Goal: Task Accomplishment & Management: Manage account settings

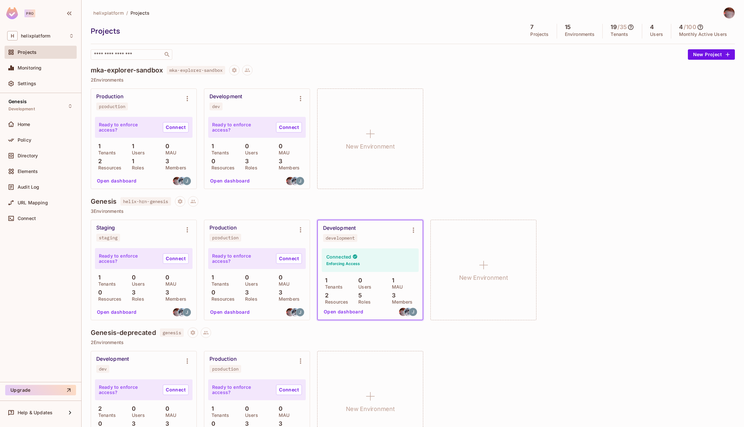
scroll to position [38, 0]
click at [37, 71] on div "Monitoring" at bounding box center [40, 68] width 67 height 8
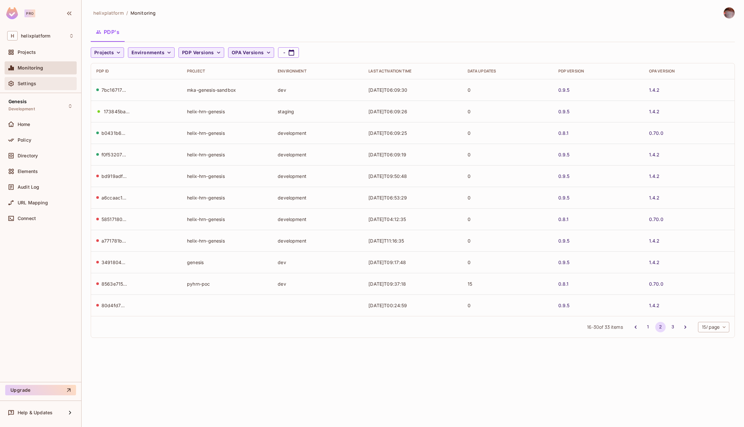
click at [30, 83] on span "Settings" at bounding box center [27, 83] width 19 height 5
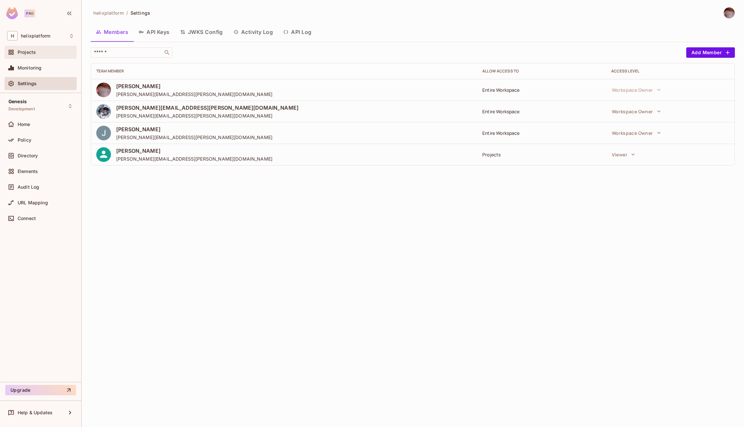
click at [42, 57] on div "Projects" at bounding box center [41, 52] width 72 height 13
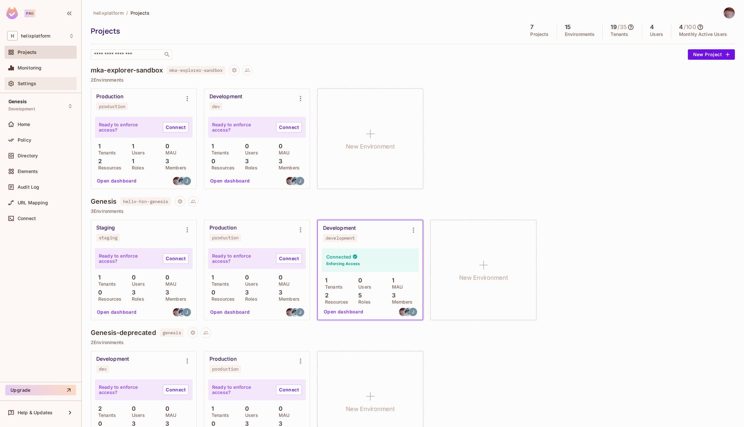
click at [39, 82] on div "Settings" at bounding box center [46, 83] width 56 height 5
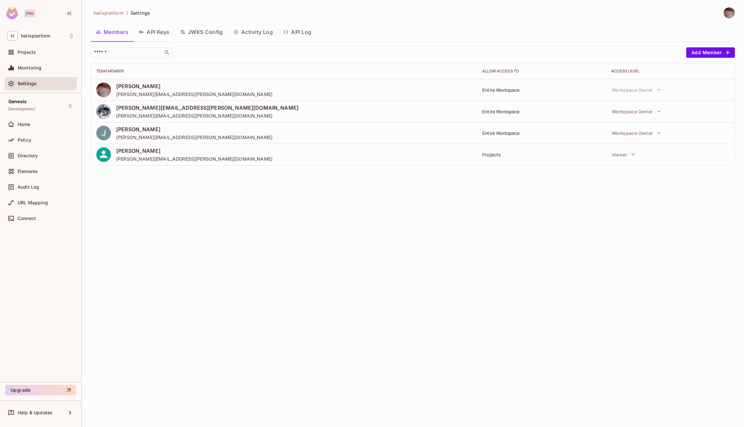
click at [167, 32] on button "API Keys" at bounding box center [154, 32] width 41 height 16
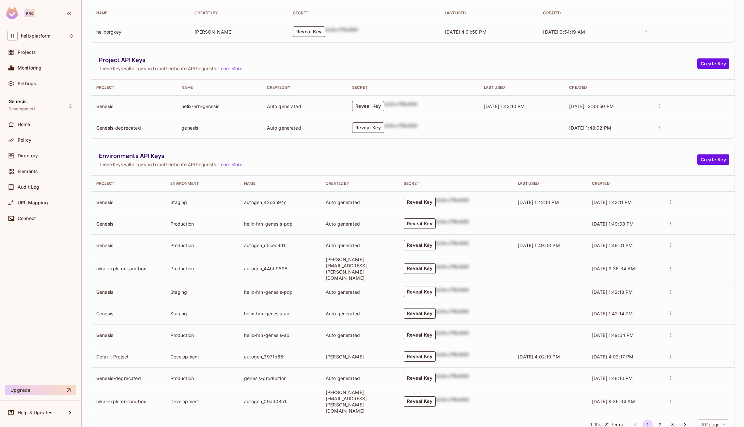
scroll to position [80, 0]
click at [436, 243] on button "Reveal Key" at bounding box center [420, 244] width 32 height 10
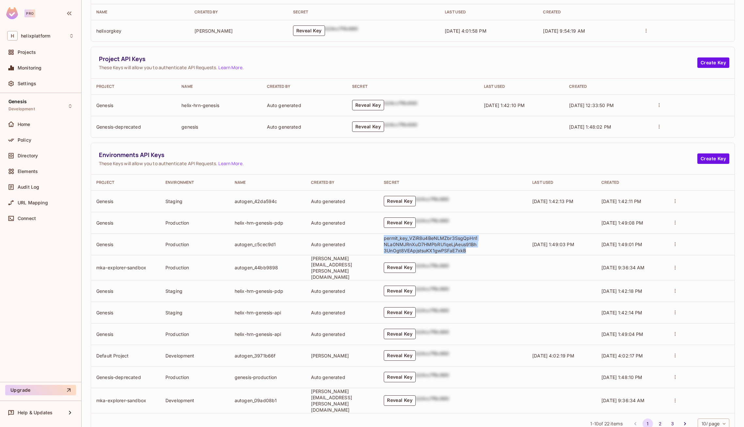
drag, startPoint x: 396, startPoint y: 237, endPoint x: 479, endPoint y: 248, distance: 83.4
click at [479, 248] on p "permit_key_VZiR8u4BeNLMZbr3SsgQpHn1NLa0NMJRnXuD7HMPbRU1qeLjAeus91Bh3UnOgt8VEApj…" at bounding box center [431, 244] width 95 height 19
copy p "permit_key_VZiR8u4BeNLMZbr3SsgQpHn1NLa0NMJRnXuD7HMPbRU1qeLjAeus91Bh3UnOgt8VEApj…"
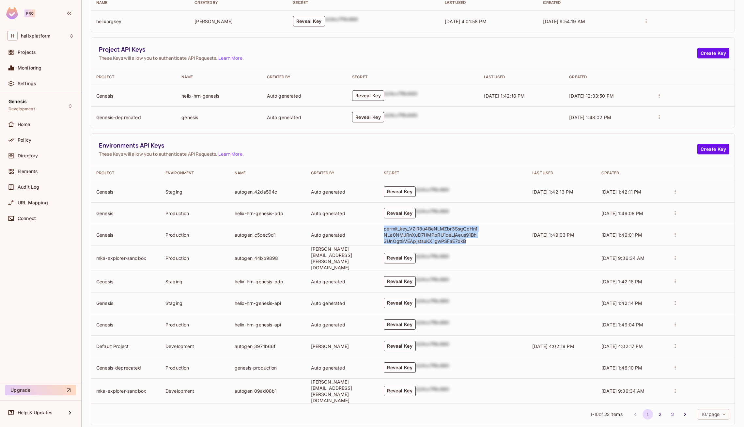
scroll to position [94, 0]
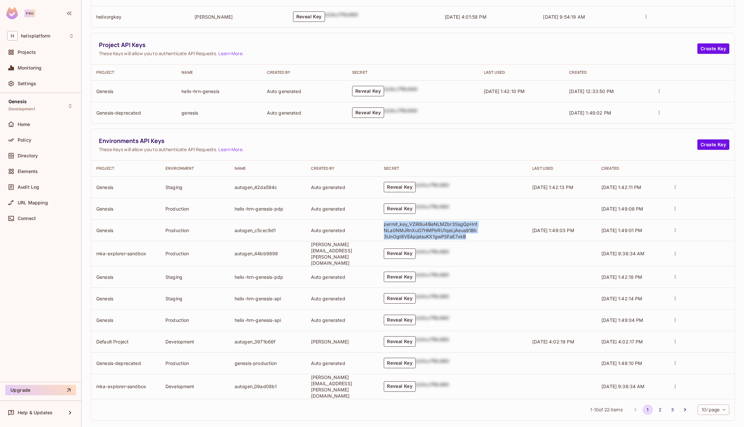
click at [407, 190] on button "Reveal Key" at bounding box center [400, 187] width 32 height 10
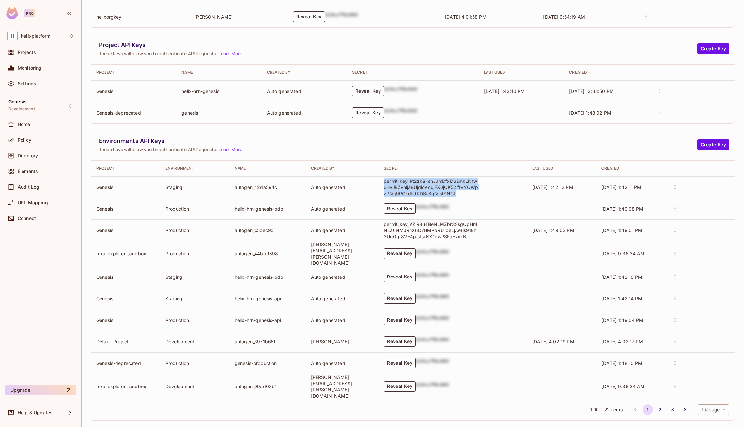
drag, startPoint x: 396, startPoint y: 180, endPoint x: 473, endPoint y: 191, distance: 77.9
click at [473, 191] on p "permit_key_Rt2zkBkshJJmDfxD6EmkLNfwuHvJBZvnlja8UjdicAcujFX0jCK52IftvYQWpzPQg9PG…" at bounding box center [431, 187] width 95 height 19
copy p "permit_key_Rt2zkBkshJJmDfxD6EmkLNfwuHvJBZvnlja8UjdicAcujFX0jCK52IftvYQWpzPQg9PG…"
click at [38, 55] on div "Projects" at bounding box center [46, 52] width 56 height 5
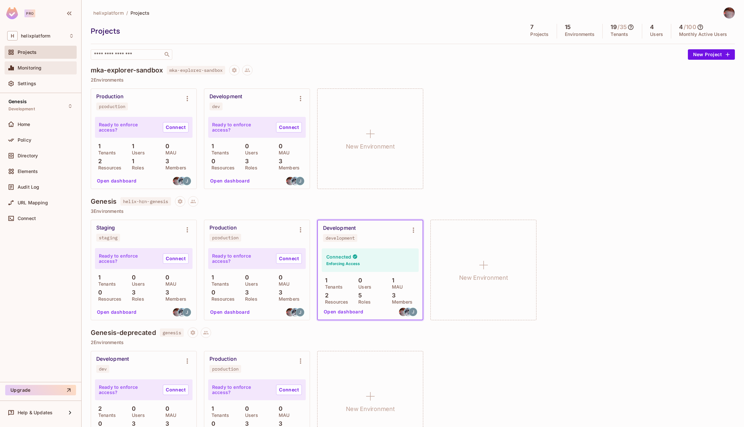
click at [38, 69] on span "Monitoring" at bounding box center [30, 67] width 24 height 5
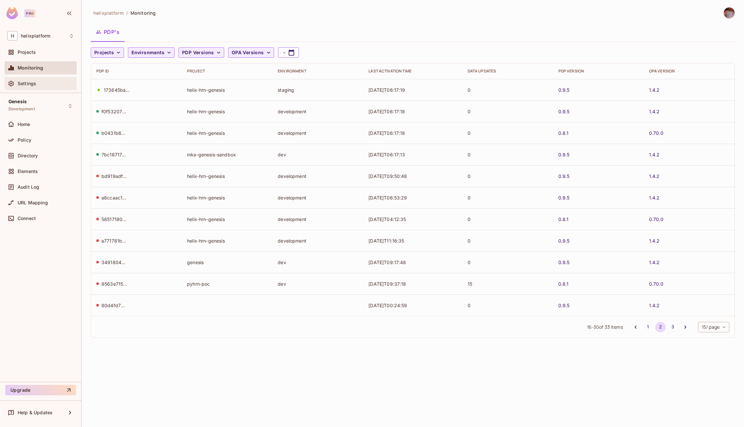
click at [39, 82] on div "Settings" at bounding box center [46, 83] width 56 height 5
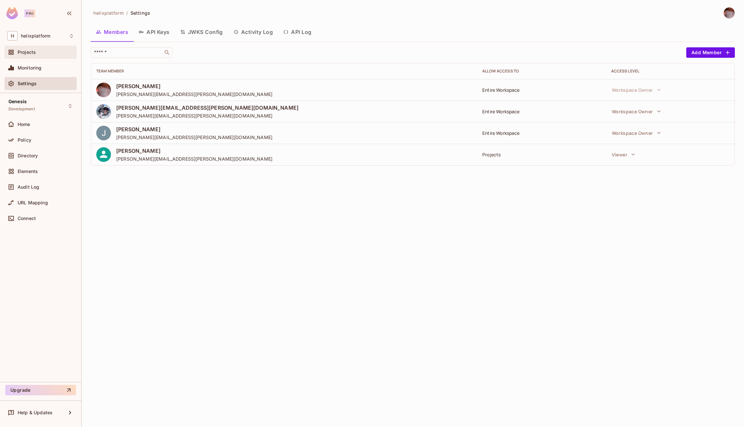
click at [34, 52] on span "Projects" at bounding box center [27, 52] width 18 height 5
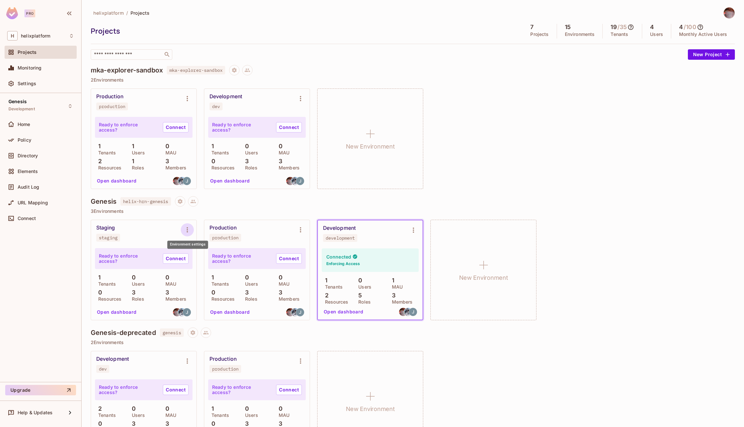
click at [188, 227] on icon "Environment settings" at bounding box center [187, 229] width 1 height 5
click at [158, 235] on div at bounding box center [372, 213] width 744 height 427
click at [121, 312] on button "Open dashboard" at bounding box center [116, 312] width 45 height 10
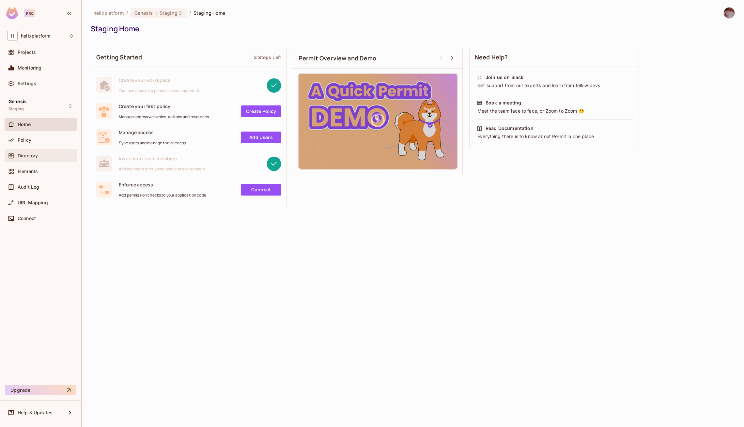
click at [33, 154] on span "Directory" at bounding box center [28, 155] width 20 height 5
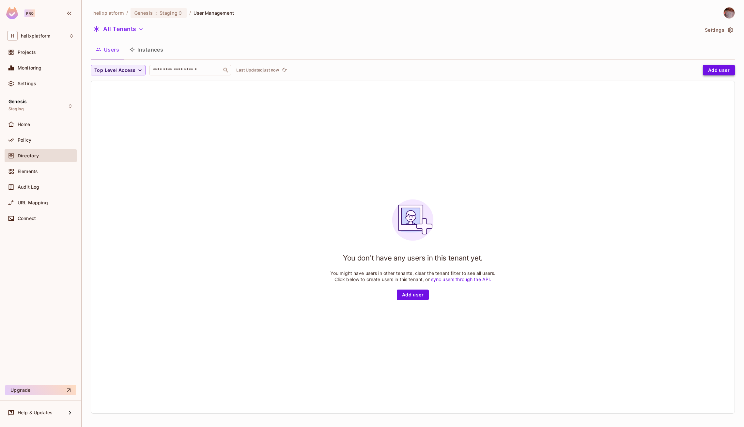
click at [726, 70] on button "Add user" at bounding box center [719, 70] width 32 height 10
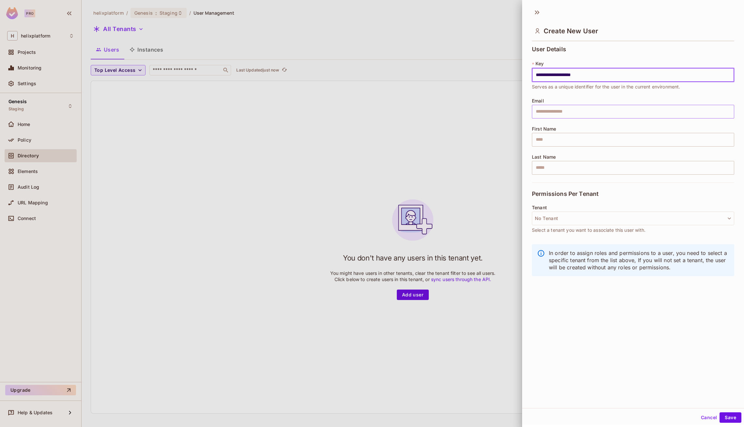
type input "**********"
click at [568, 111] on input "text" at bounding box center [633, 112] width 202 height 14
paste input "**********"
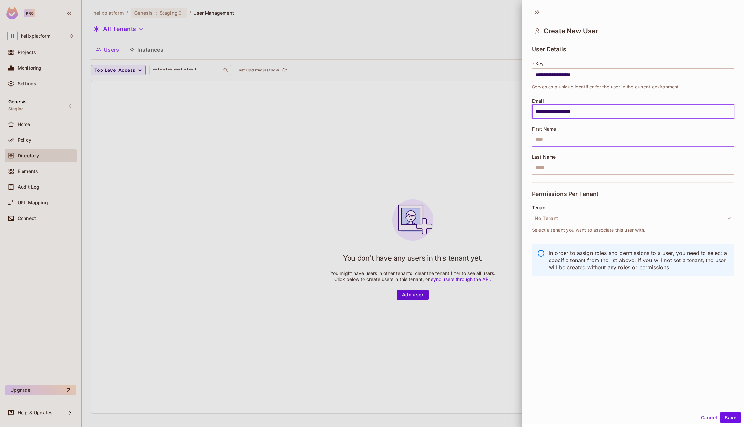
type input "**********"
click at [566, 144] on input "text" at bounding box center [633, 140] width 202 height 14
type input "****"
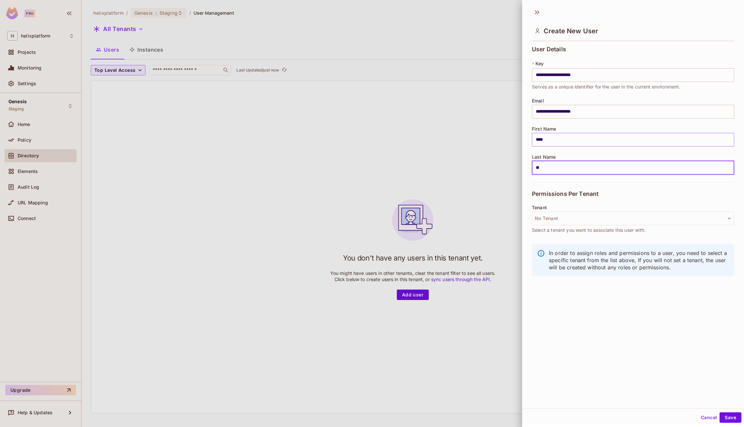
type input "*"
type input "*****"
click at [604, 217] on button "No Tenant" at bounding box center [633, 219] width 202 height 14
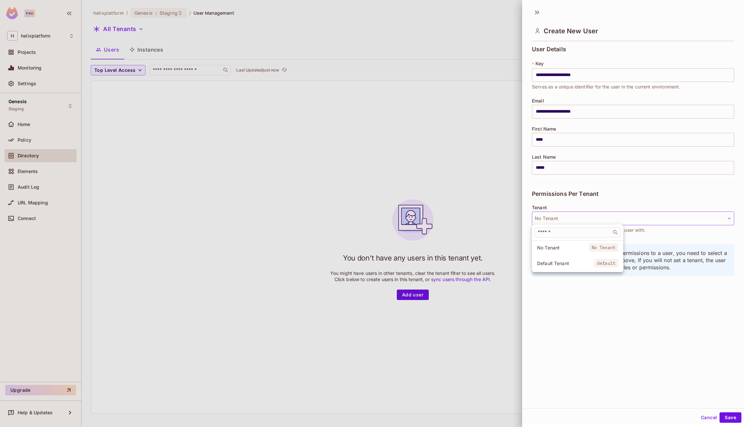
click at [589, 248] on span "No Tenant" at bounding box center [603, 247] width 29 height 8
drag, startPoint x: 728, startPoint y: 418, endPoint x: 422, endPoint y: 319, distance: 321.1
click at [422, 319] on div "**********" at bounding box center [372, 213] width 744 height 427
click at [141, 33] on div at bounding box center [372, 213] width 744 height 427
click at [730, 418] on button "Save" at bounding box center [731, 417] width 22 height 10
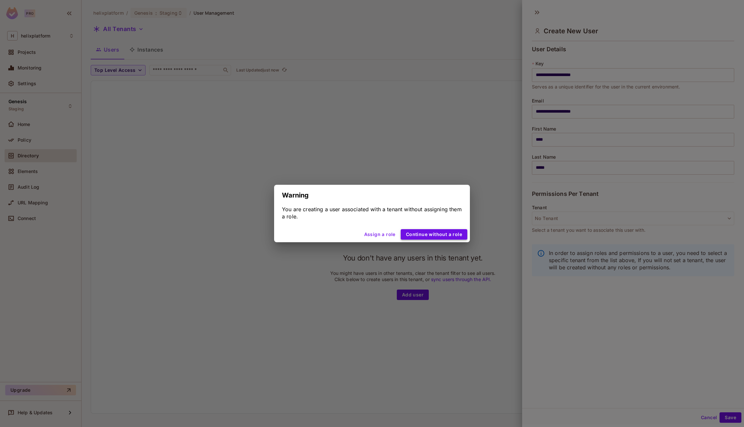
click at [417, 233] on button "Continue without a role" at bounding box center [434, 234] width 67 height 10
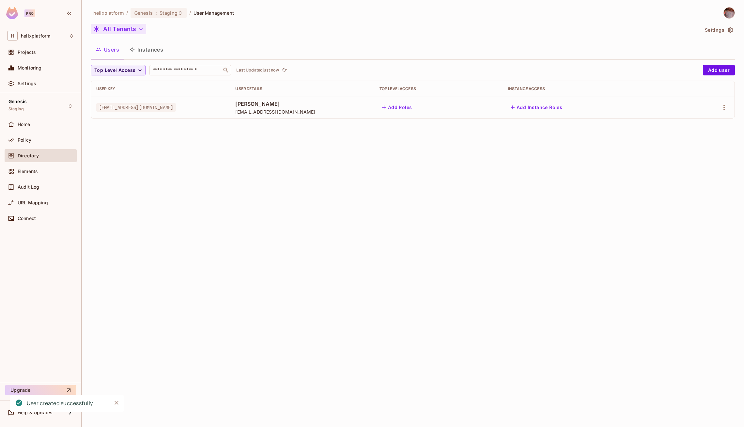
click at [142, 28] on icon "button" at bounding box center [141, 29] width 7 height 7
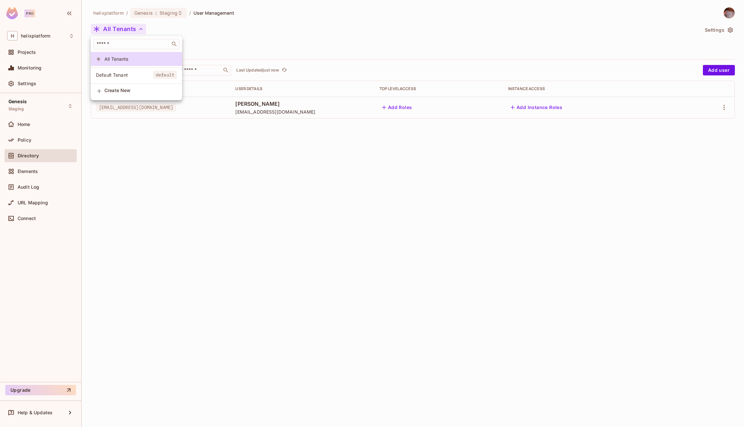
click at [265, 180] on div at bounding box center [372, 213] width 744 height 427
click at [536, 121] on div "Top Level Access ​ Last Updated just now Add user User Key User Details Top Lev…" at bounding box center [413, 94] width 644 height 59
click at [546, 105] on button "Add Instance Roles" at bounding box center [536, 107] width 57 height 10
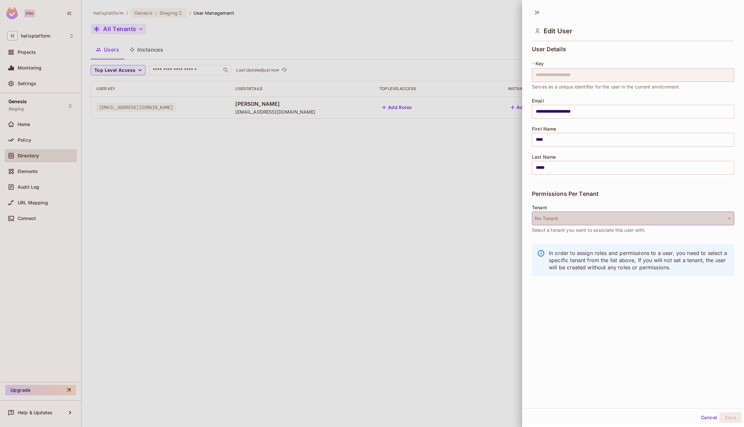
click at [562, 217] on button "No Tenant" at bounding box center [633, 219] width 202 height 14
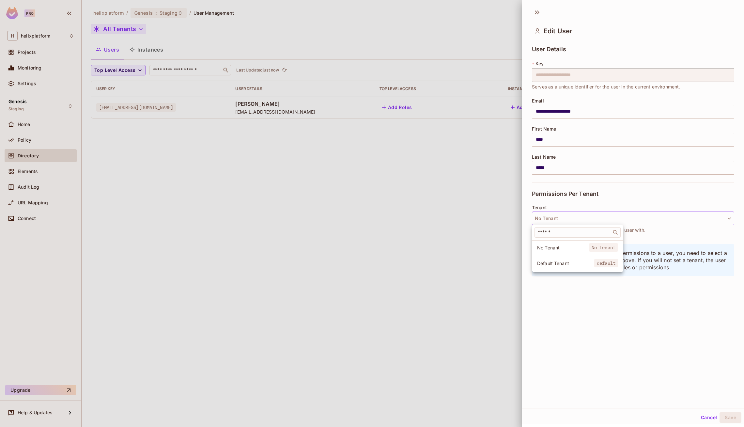
click at [565, 264] on span "Default Tenant" at bounding box center [565, 263] width 57 height 6
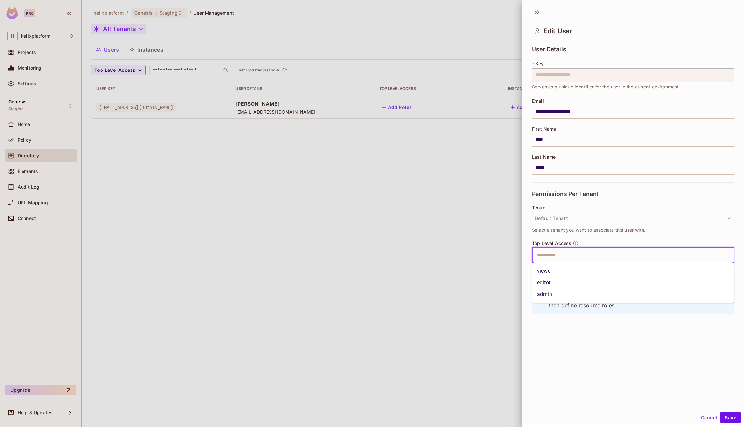
click at [565, 257] on input "text" at bounding box center [627, 255] width 188 height 13
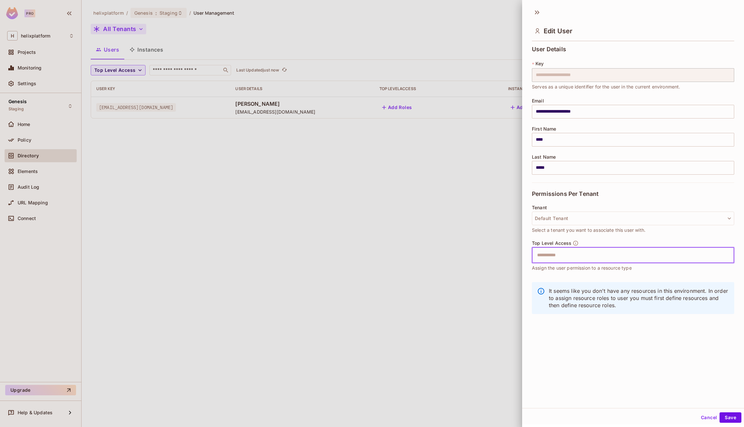
click at [709, 416] on button "Cancel" at bounding box center [709, 417] width 21 height 10
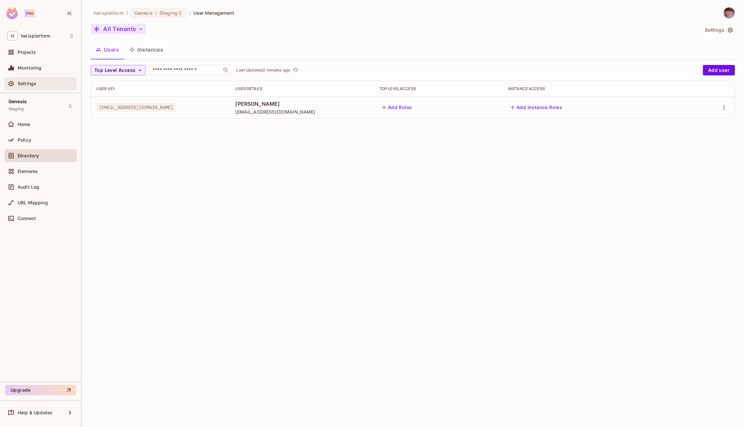
click at [37, 84] on div "Settings" at bounding box center [46, 83] width 56 height 5
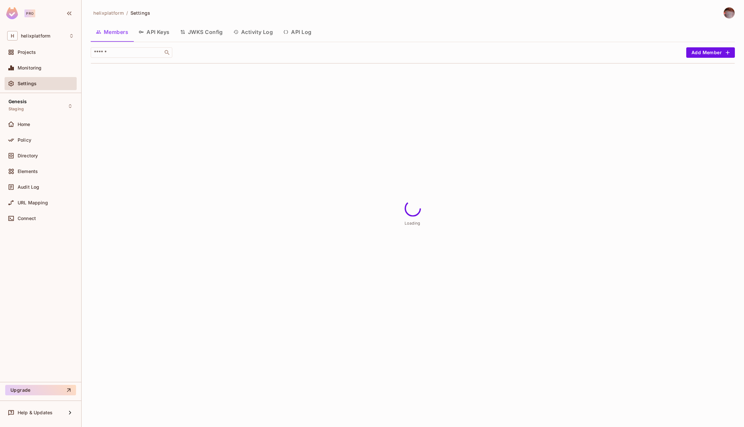
click at [149, 36] on button "API Keys" at bounding box center [154, 32] width 41 height 16
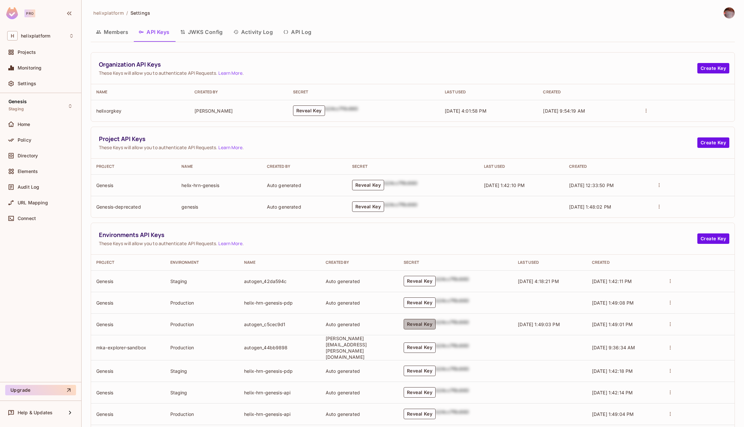
click at [434, 320] on button "Reveal Key" at bounding box center [420, 324] width 32 height 10
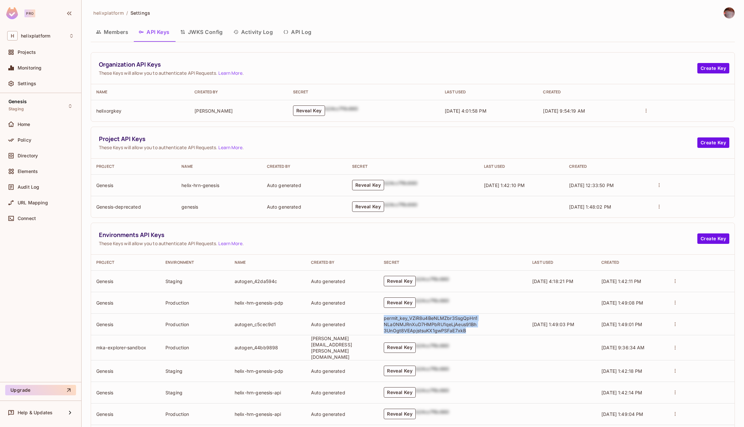
drag, startPoint x: 396, startPoint y: 317, endPoint x: 483, endPoint y: 327, distance: 87.4
click at [479, 327] on p "permit_key_VZiR8u4BeNLMZbr3SsgQpHn1NLa0NMJRnXuD7HMPbRU1qeLjAeus91Bh3UnOgt8VEApj…" at bounding box center [431, 324] width 95 height 19
copy p "permit_key_VZiR8u4BeNLMZbr3SsgQpHn1NLa0NMJRnXuD7HMPbRU1qeLjAeus91Bh3UnOgt8VEApj…"
click at [40, 69] on span "Monitoring" at bounding box center [30, 67] width 24 height 5
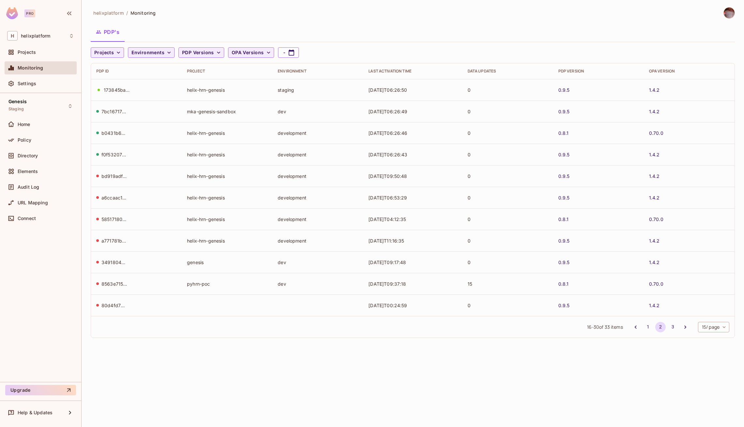
click at [114, 91] on div "173845ba-87a8-4ee1-be85-763c65aa7d8f" at bounding box center [117, 90] width 26 height 6
click at [39, 54] on div "Projects" at bounding box center [46, 52] width 56 height 5
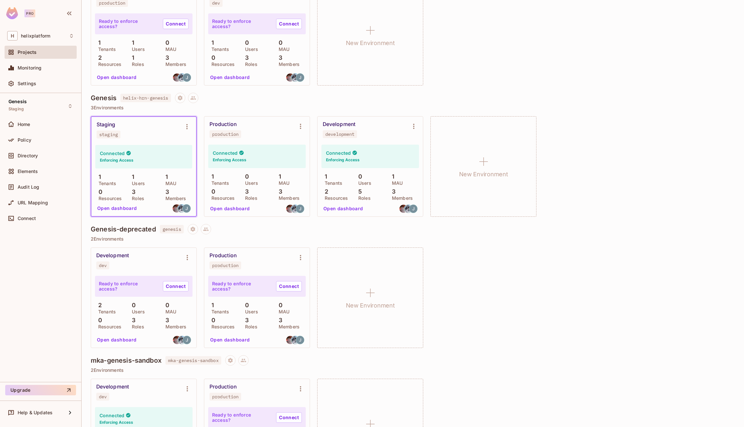
scroll to position [103, 0]
click at [473, 272] on div "Development dev Ready to enforce access? Connect 2 Tenants 0 Users 0 MAU 0 Reso…" at bounding box center [413, 298] width 644 height 101
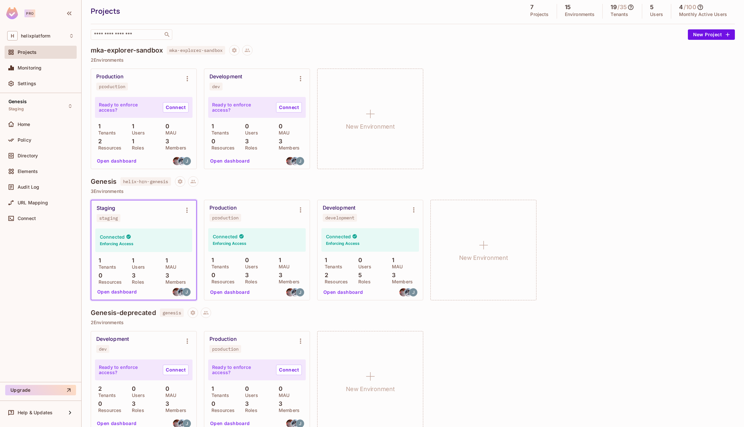
scroll to position [19, 0]
click at [29, 67] on span "Monitoring" at bounding box center [30, 67] width 24 height 5
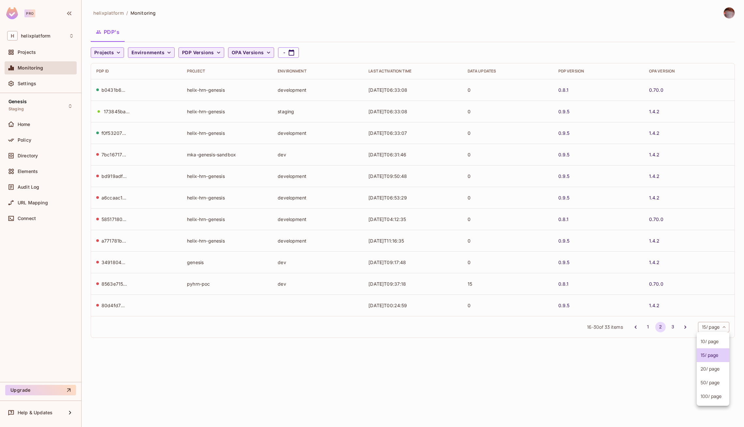
click at [712, 325] on body "Pro H helixplatform Projects Monitoring Settings Genesis Staging Home Policy Di…" at bounding box center [372, 213] width 744 height 427
click at [717, 383] on li "50 / page" at bounding box center [713, 383] width 33 height 14
click at [23, 52] on span "Projects" at bounding box center [27, 52] width 18 height 5
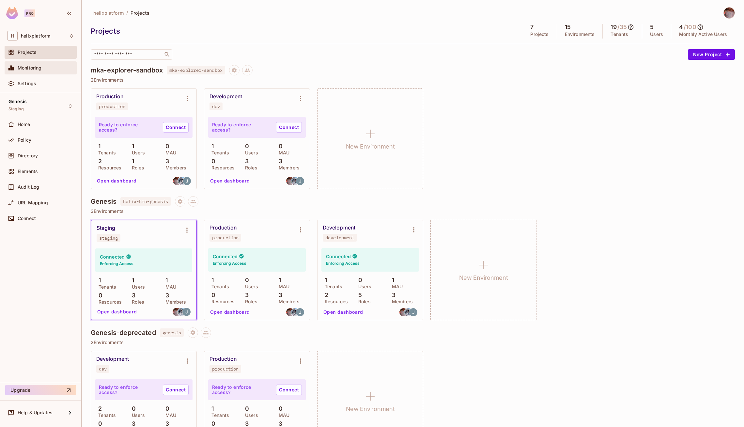
click at [28, 69] on span "Monitoring" at bounding box center [30, 67] width 24 height 5
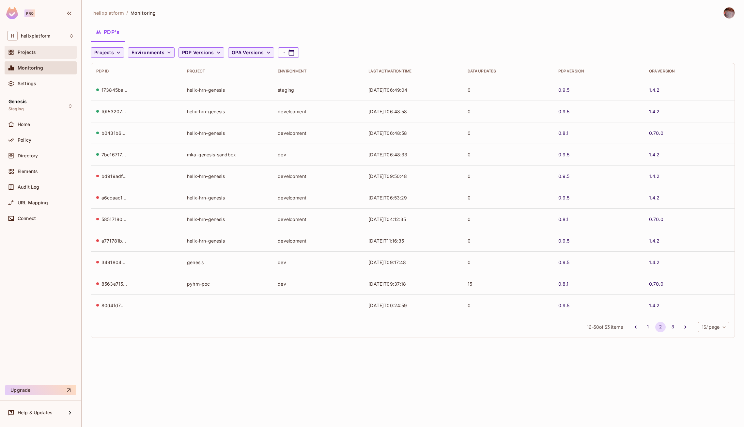
click at [27, 55] on div "Projects" at bounding box center [40, 52] width 67 height 8
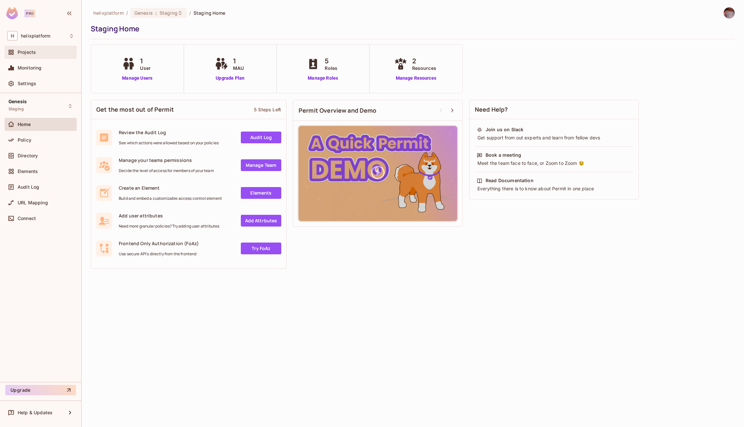
click at [41, 53] on div "Projects" at bounding box center [46, 52] width 56 height 5
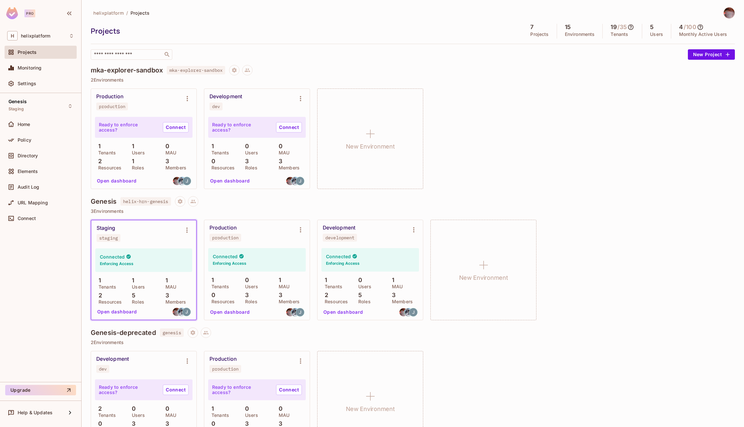
scroll to position [0, 0]
